Goal: Information Seeking & Learning: Learn about a topic

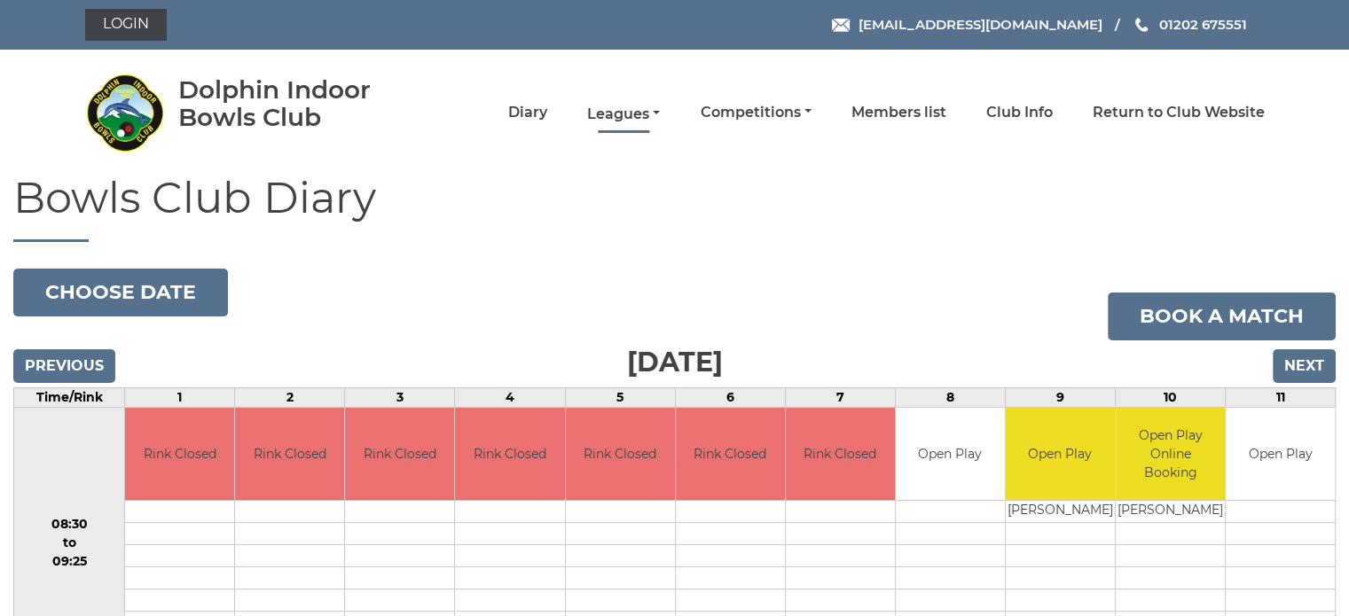
click at [621, 110] on link "Leagues" at bounding box center [623, 115] width 73 height 20
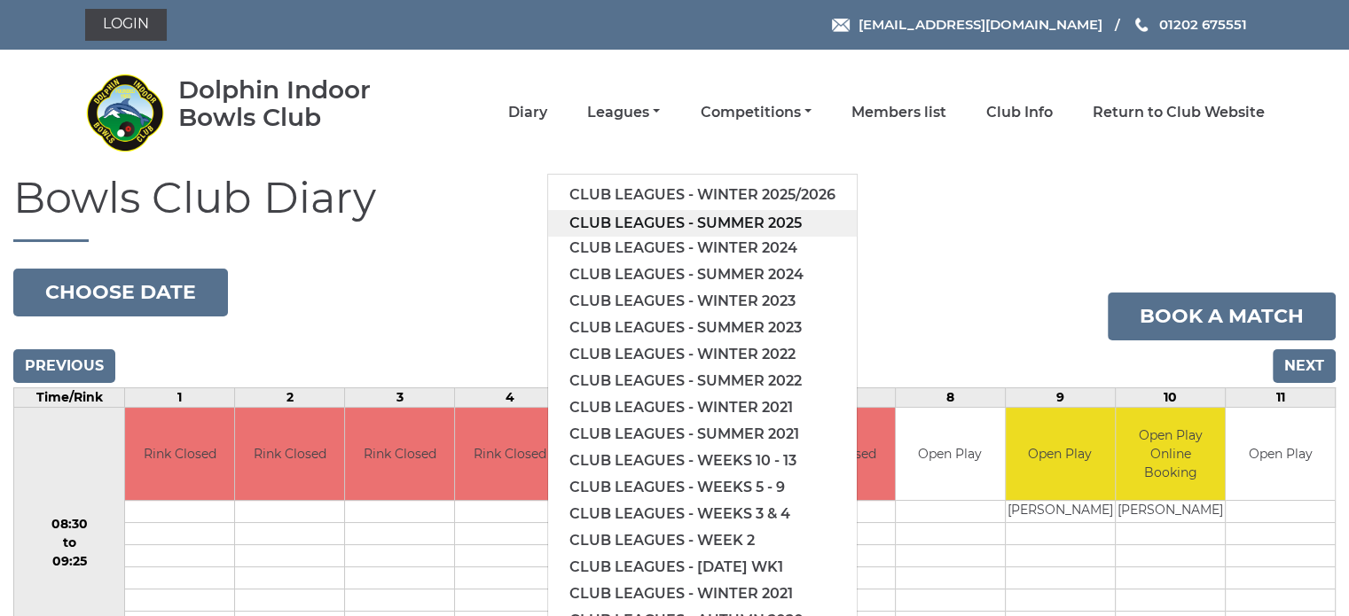
click at [622, 219] on link "Club leagues - Summer 2025" at bounding box center [702, 223] width 309 height 27
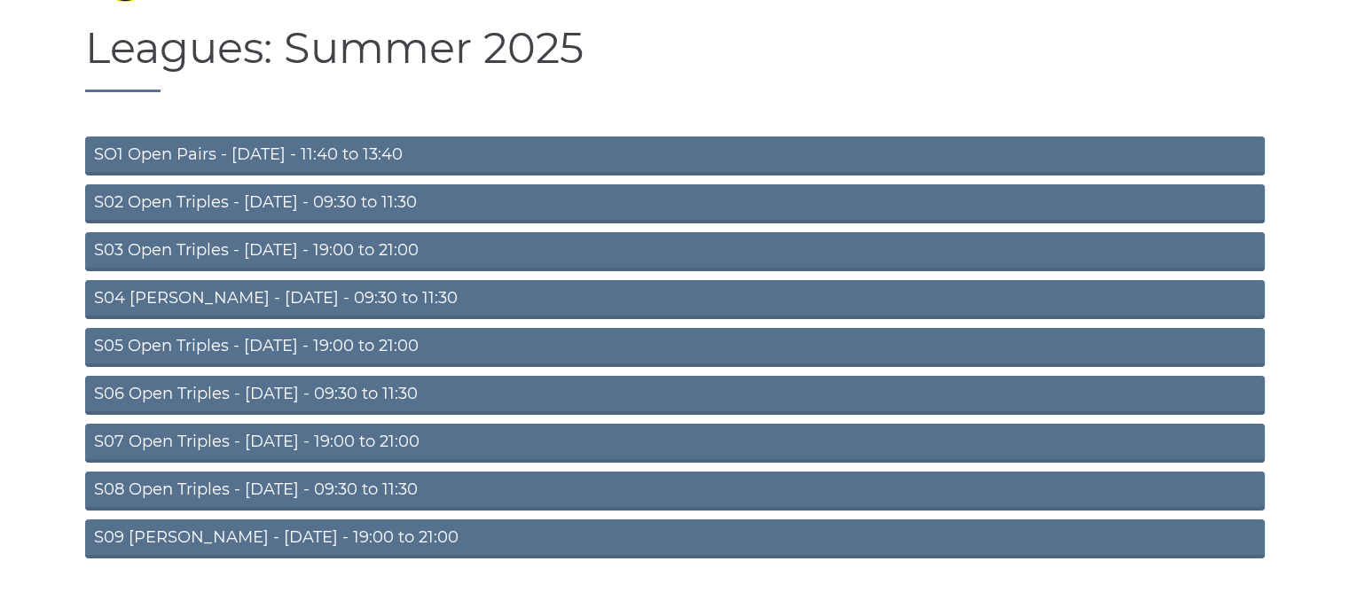
scroll to position [177, 0]
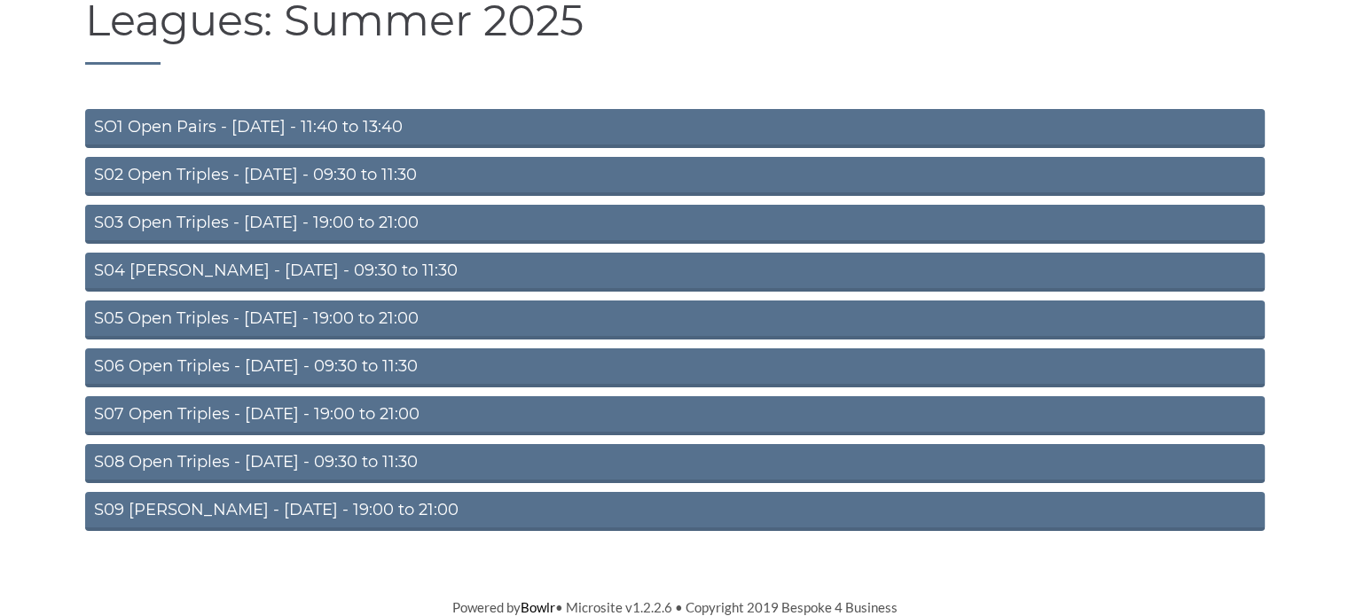
click at [248, 365] on link "S06 Open Triples - [DATE] - 09:30 to 11:30" at bounding box center [674, 368] width 1179 height 39
click at [256, 364] on link "S06 Open Triples - [DATE] - 09:30 to 11:30" at bounding box center [674, 368] width 1179 height 39
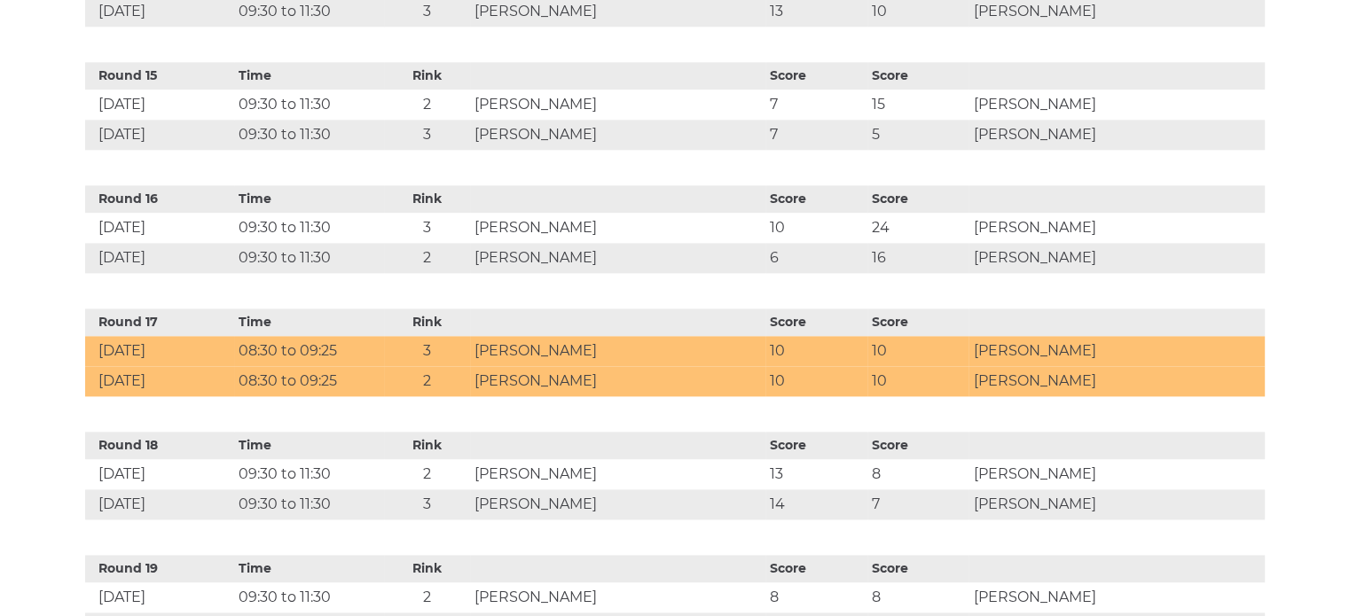
scroll to position [2723, 0]
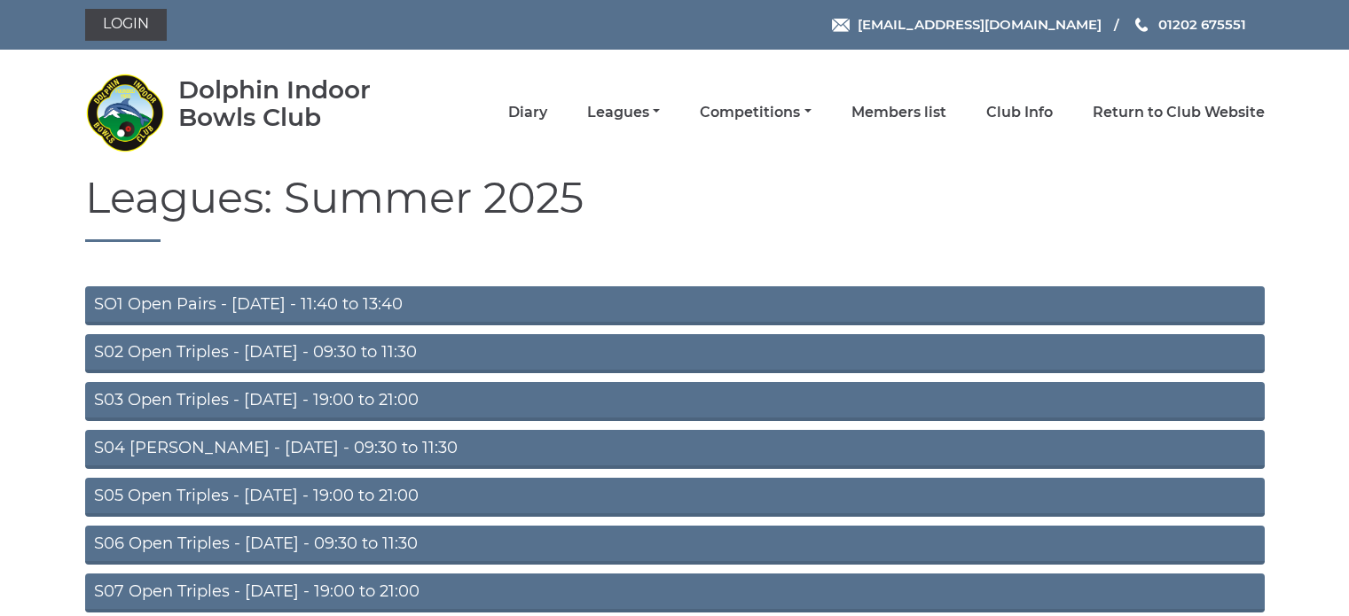
scroll to position [177, 0]
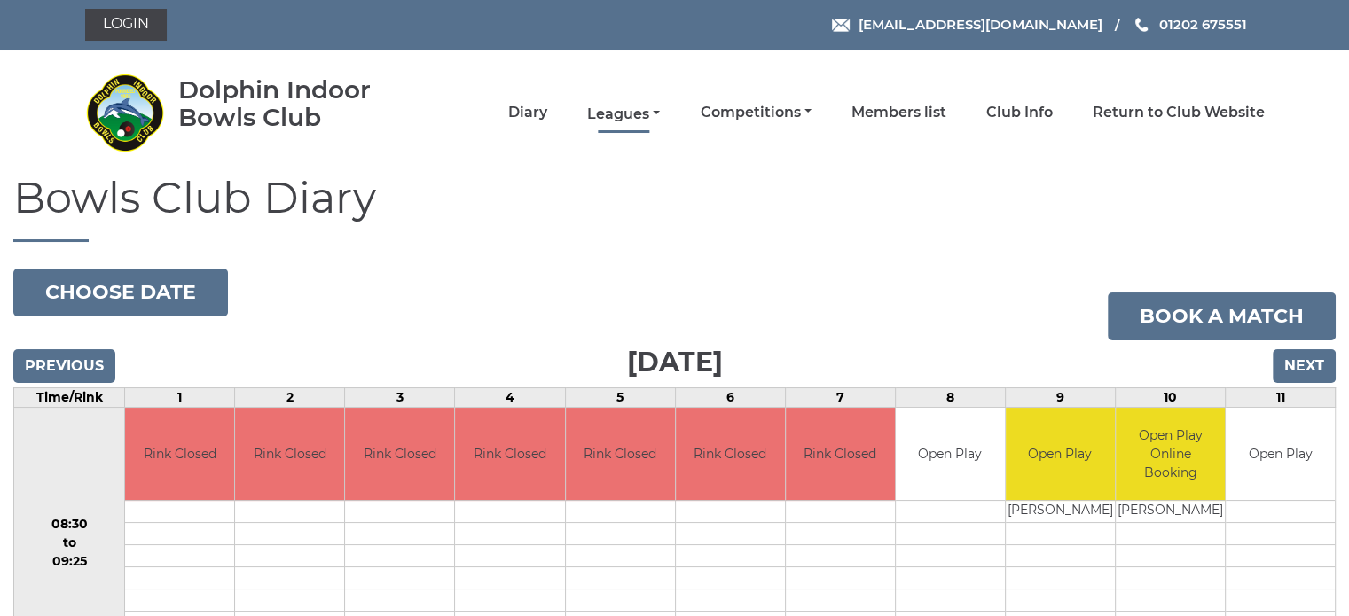
click at [614, 109] on link "Leagues" at bounding box center [623, 115] width 73 height 20
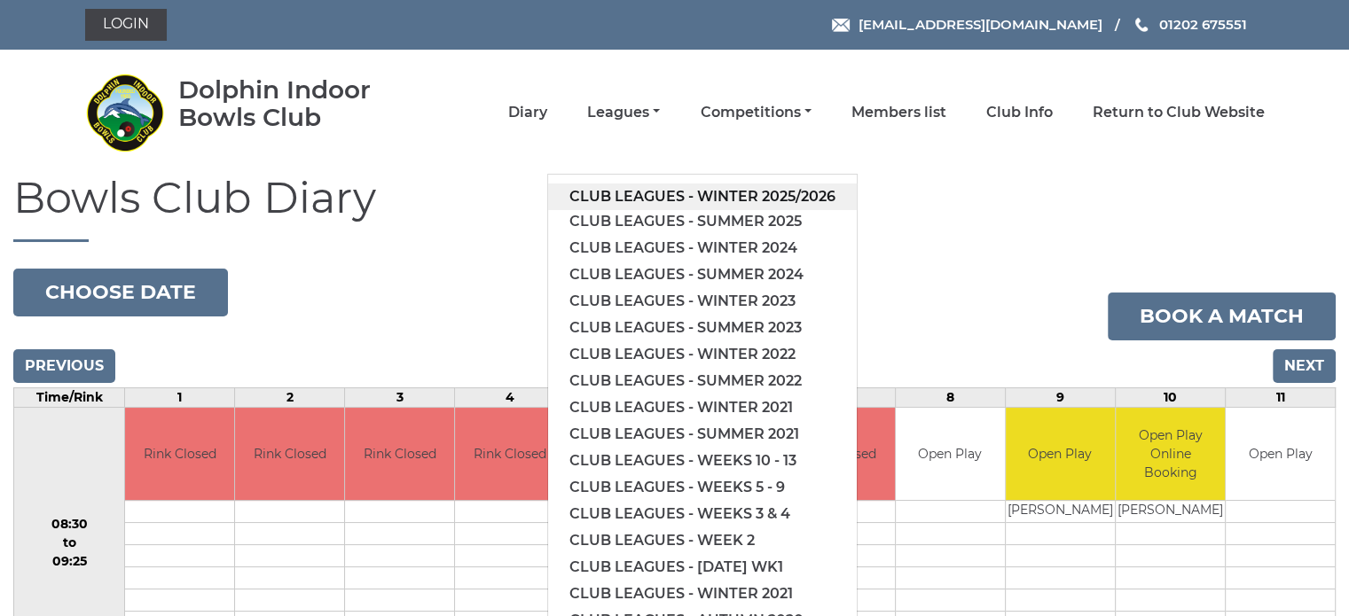
click at [628, 191] on link "Club leagues - Winter 2025/2026" at bounding box center [702, 197] width 309 height 27
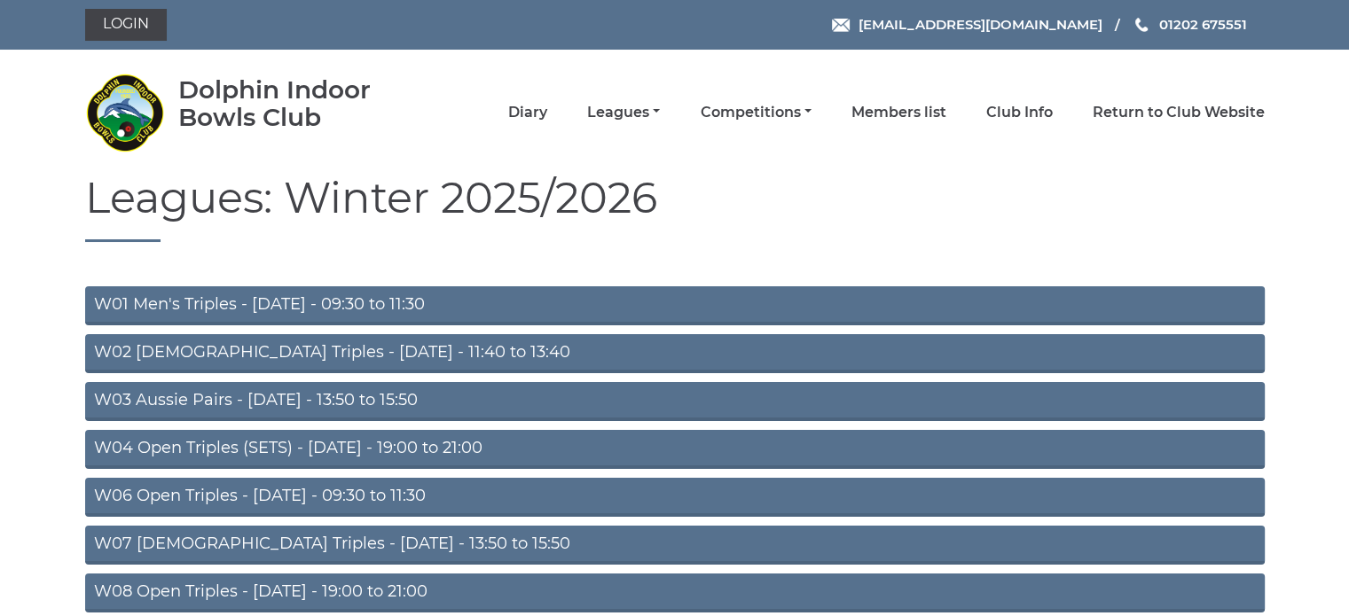
click at [229, 492] on link "W06 Open Triples - [DATE] - 09:30 to 11:30" at bounding box center [674, 497] width 1179 height 39
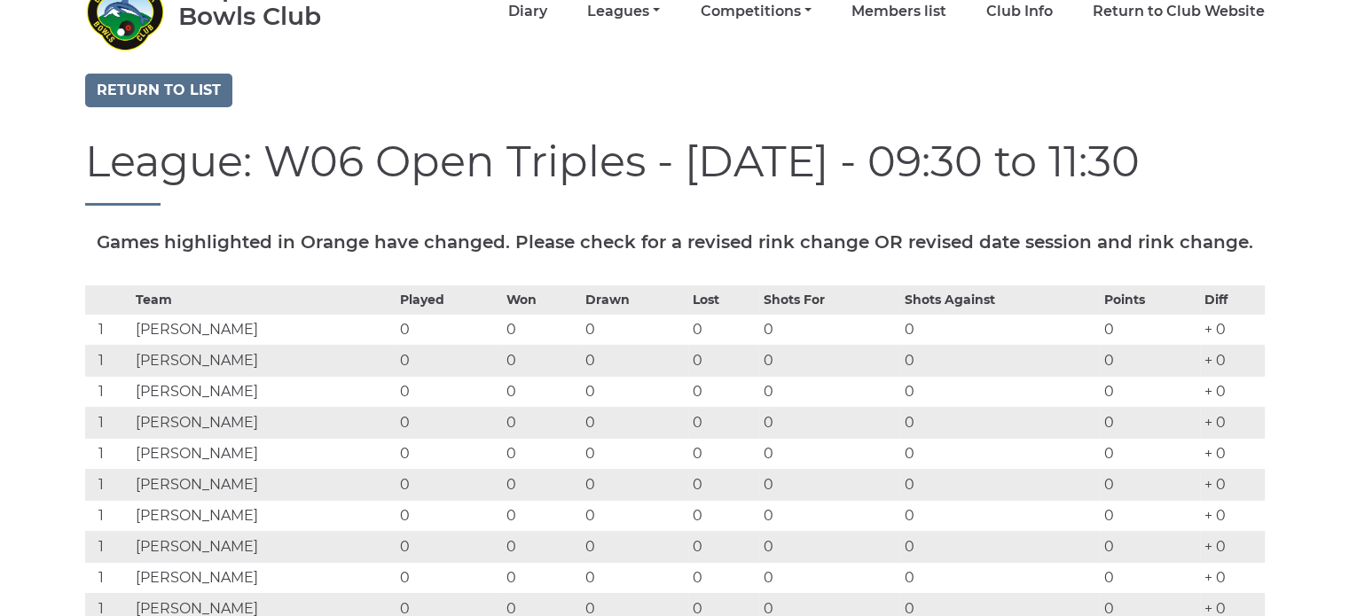
scroll to position [89, 0]
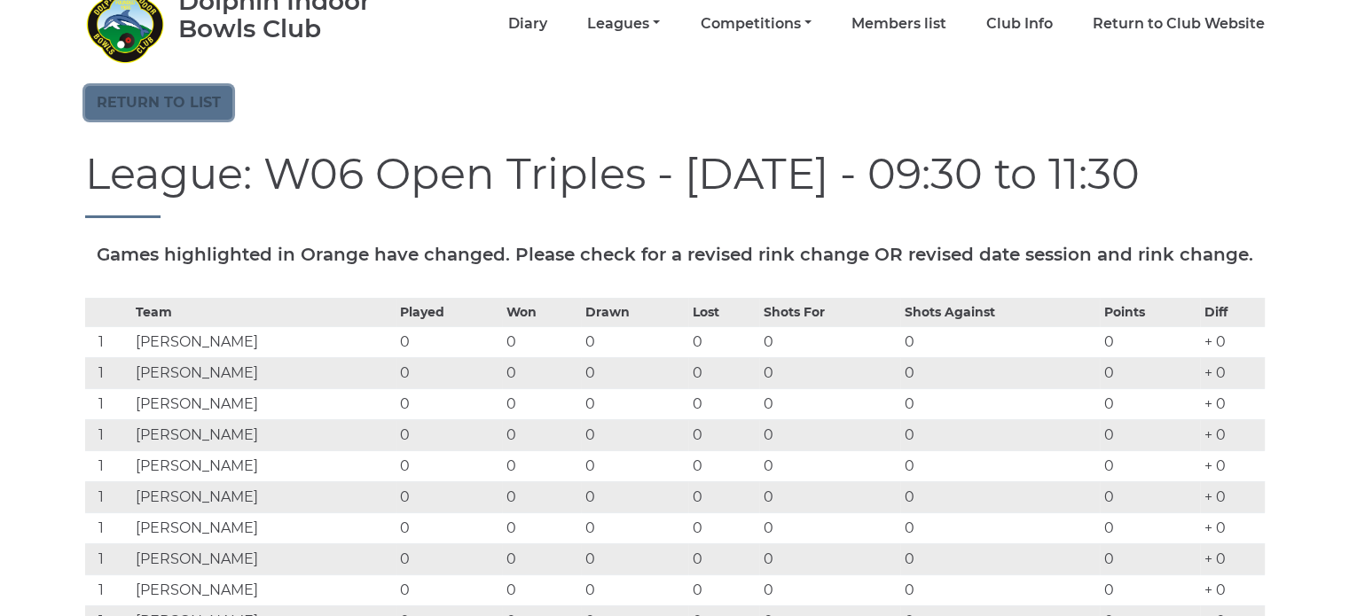
click at [146, 93] on link "Return to list" at bounding box center [158, 103] width 147 height 34
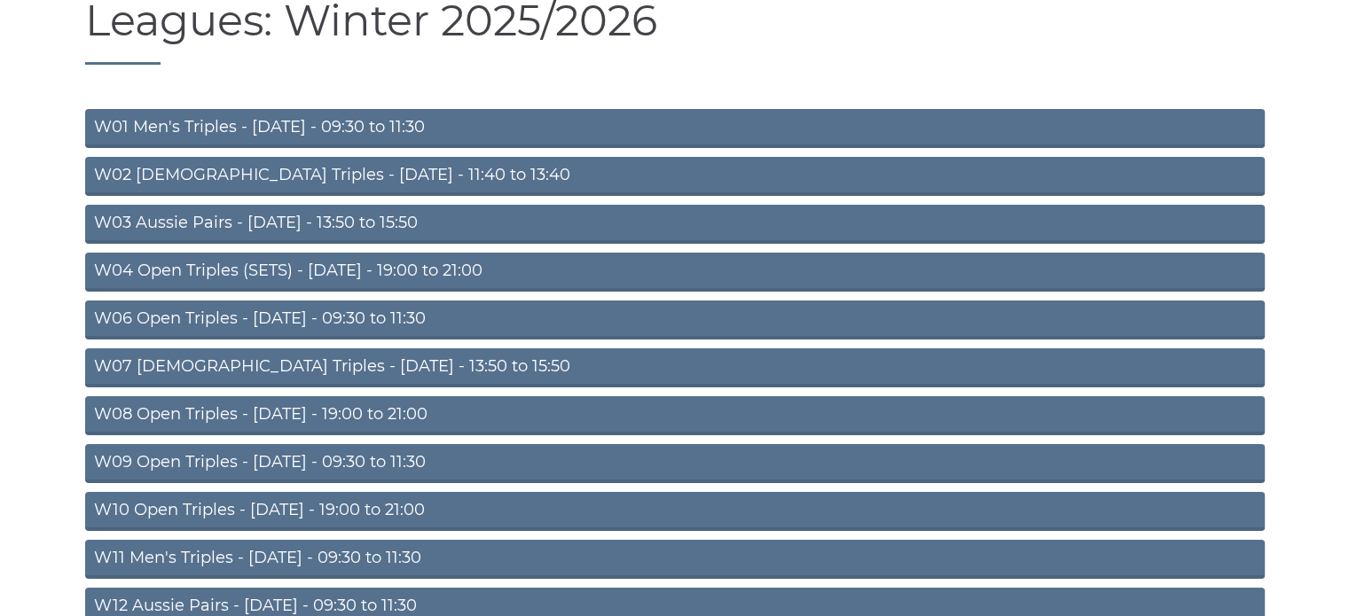
scroll to position [266, 0]
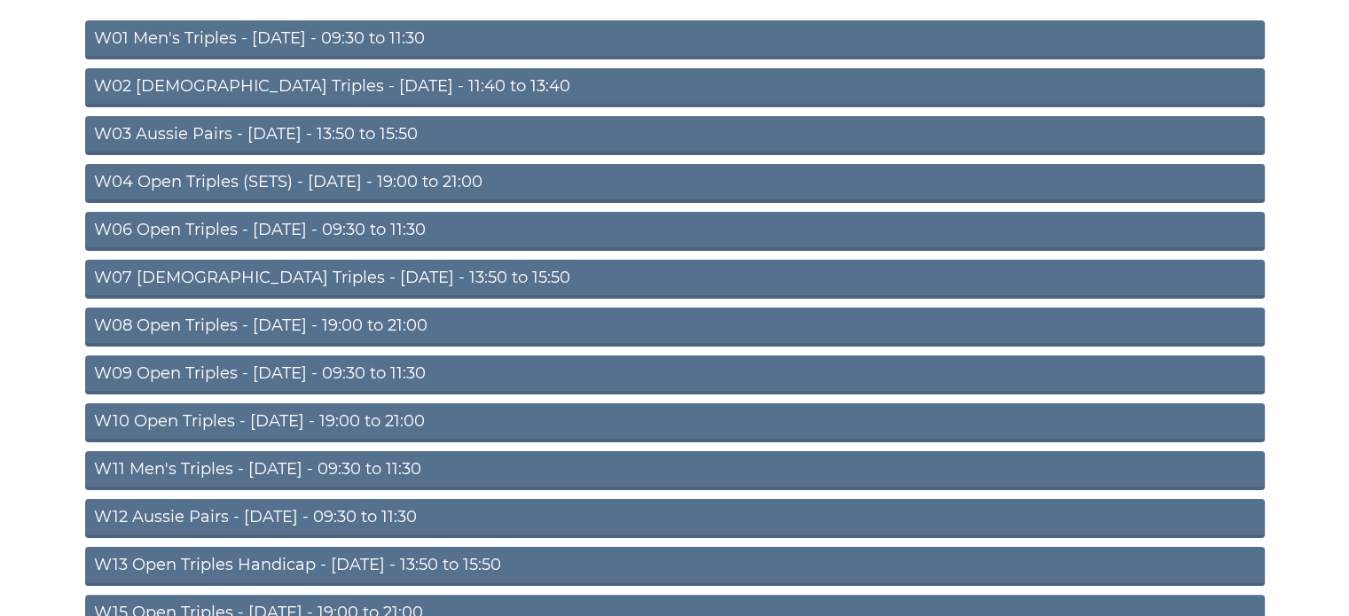
click at [180, 467] on link "W11 Men's Triples - Thursday - 09:30 to 11:30" at bounding box center [674, 470] width 1179 height 39
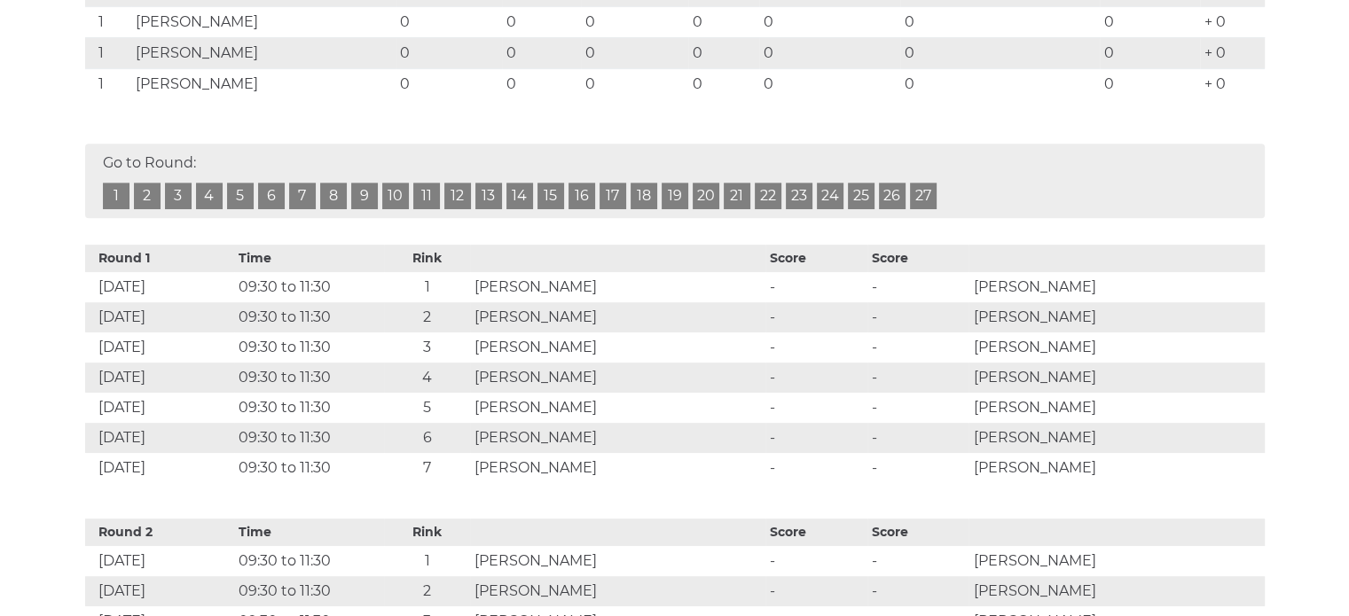
scroll to position [798, 0]
